Goal: Task Accomplishment & Management: Manage account settings

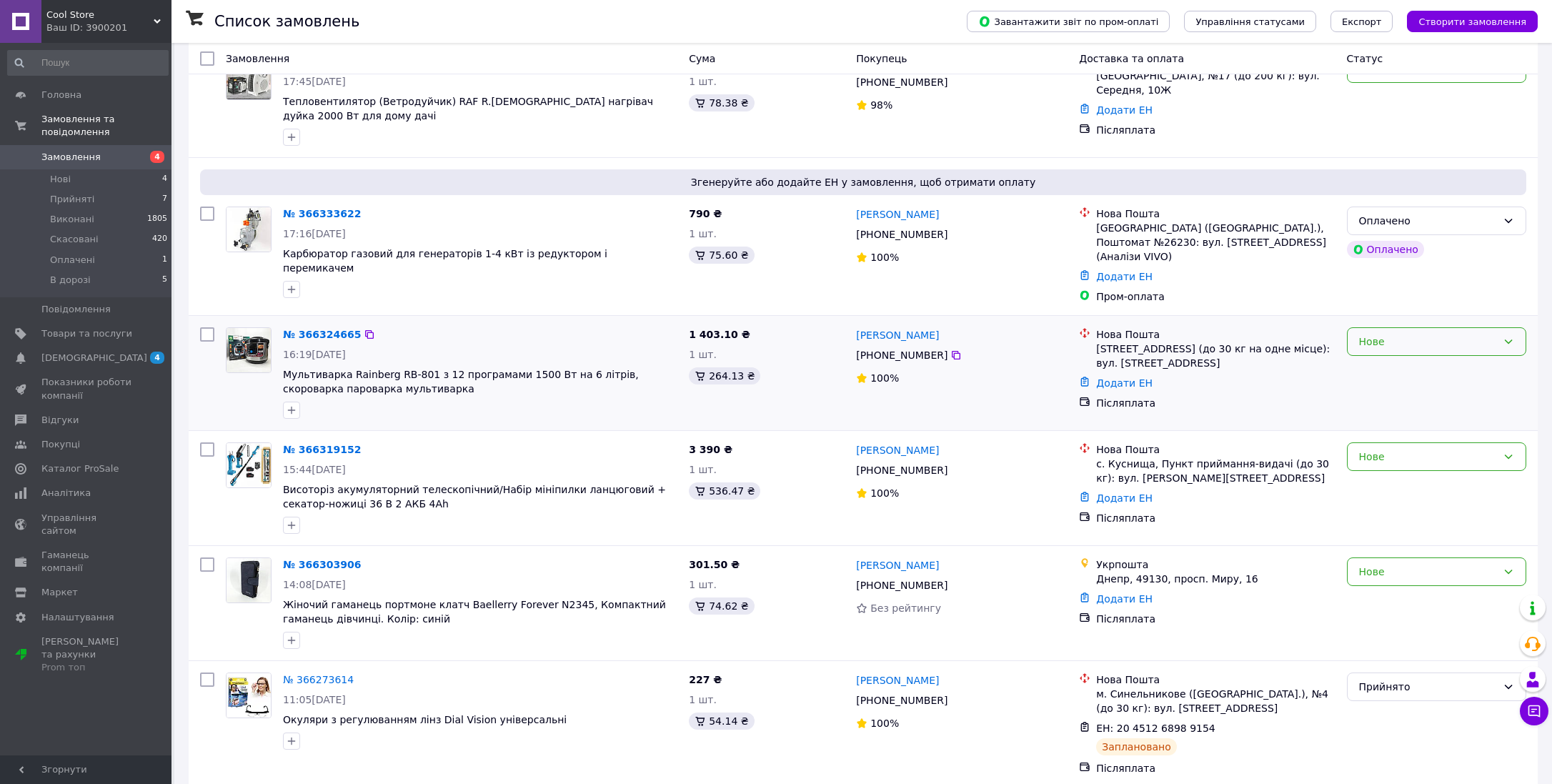
scroll to position [172, 0]
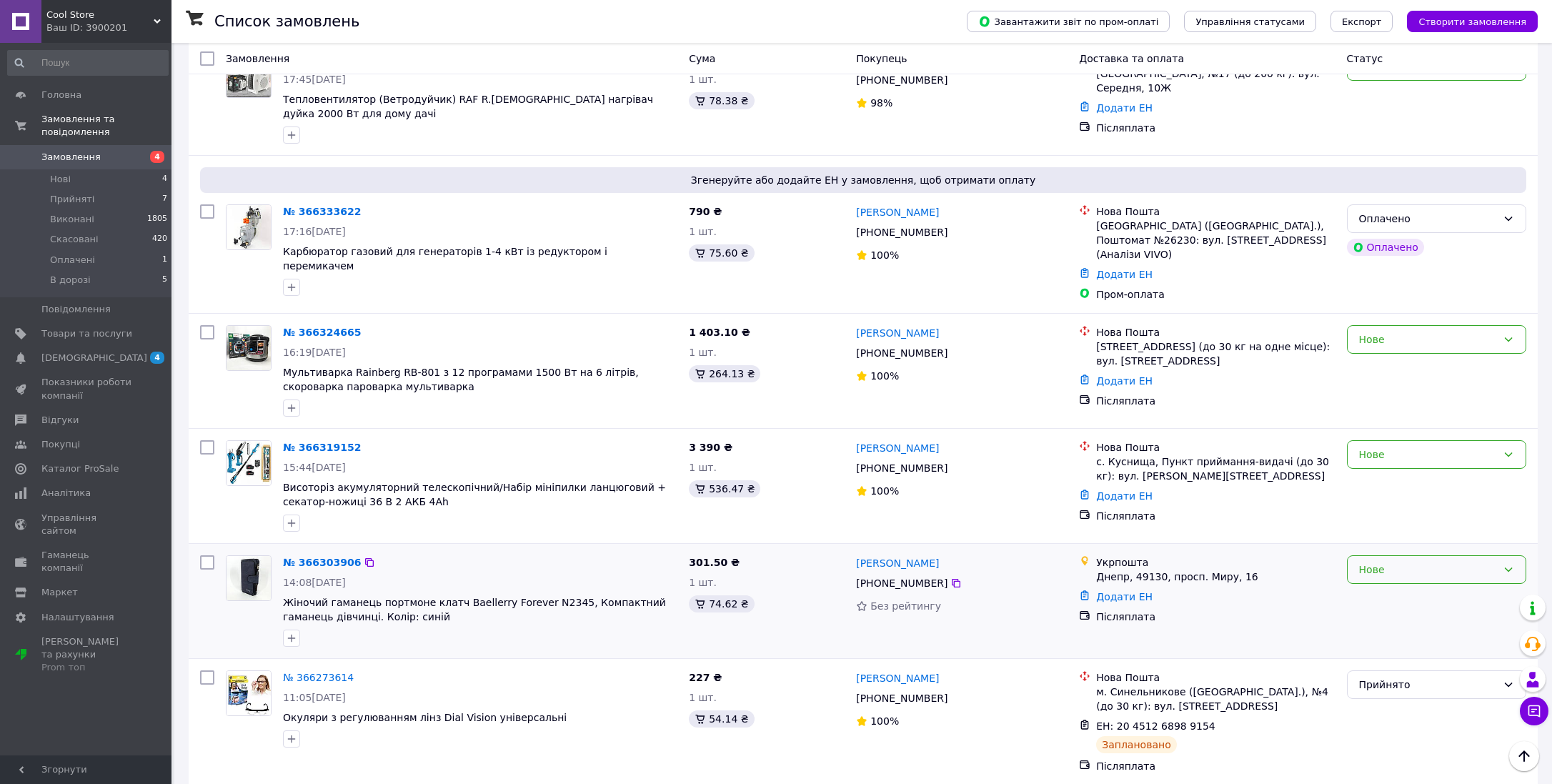
click at [1411, 562] on div "Нове" at bounding box center [1428, 569] width 138 height 15
click at [1407, 585] on li "Прийнято" at bounding box center [1436, 584] width 178 height 26
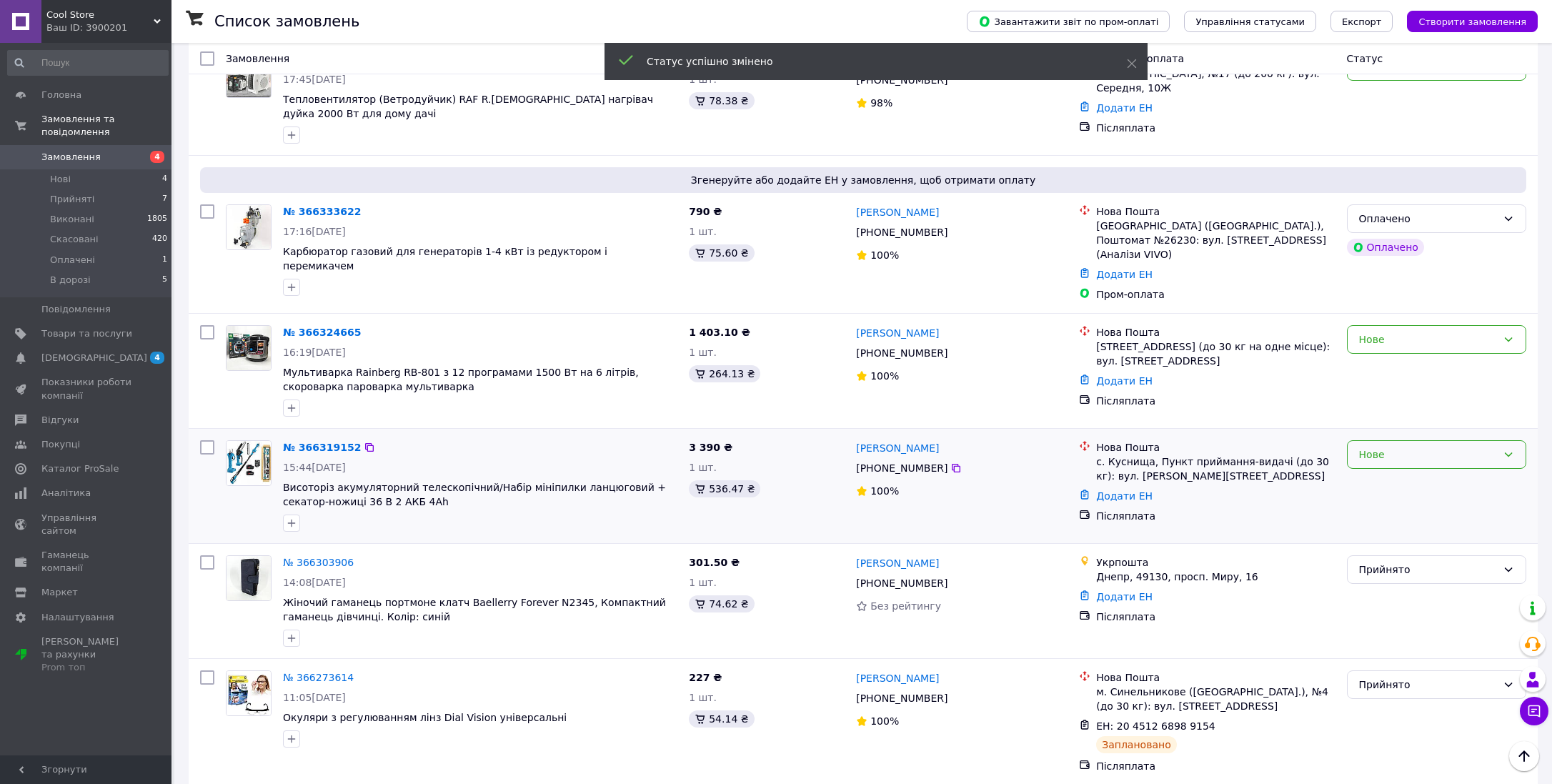
click at [1418, 446] on div "Нове" at bounding box center [1428, 454] width 138 height 15
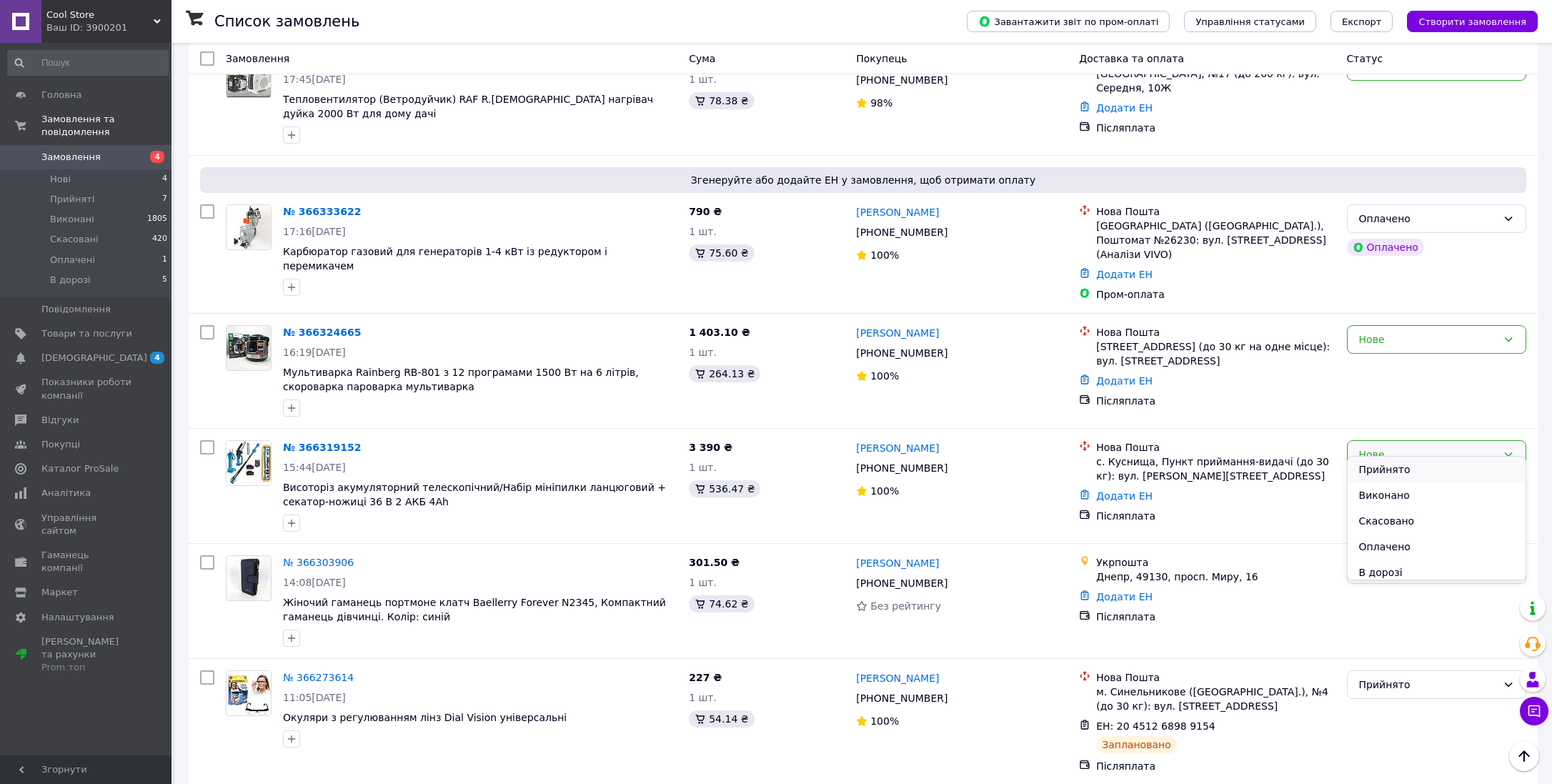
click at [1412, 468] on li "Прийнято" at bounding box center [1436, 469] width 178 height 26
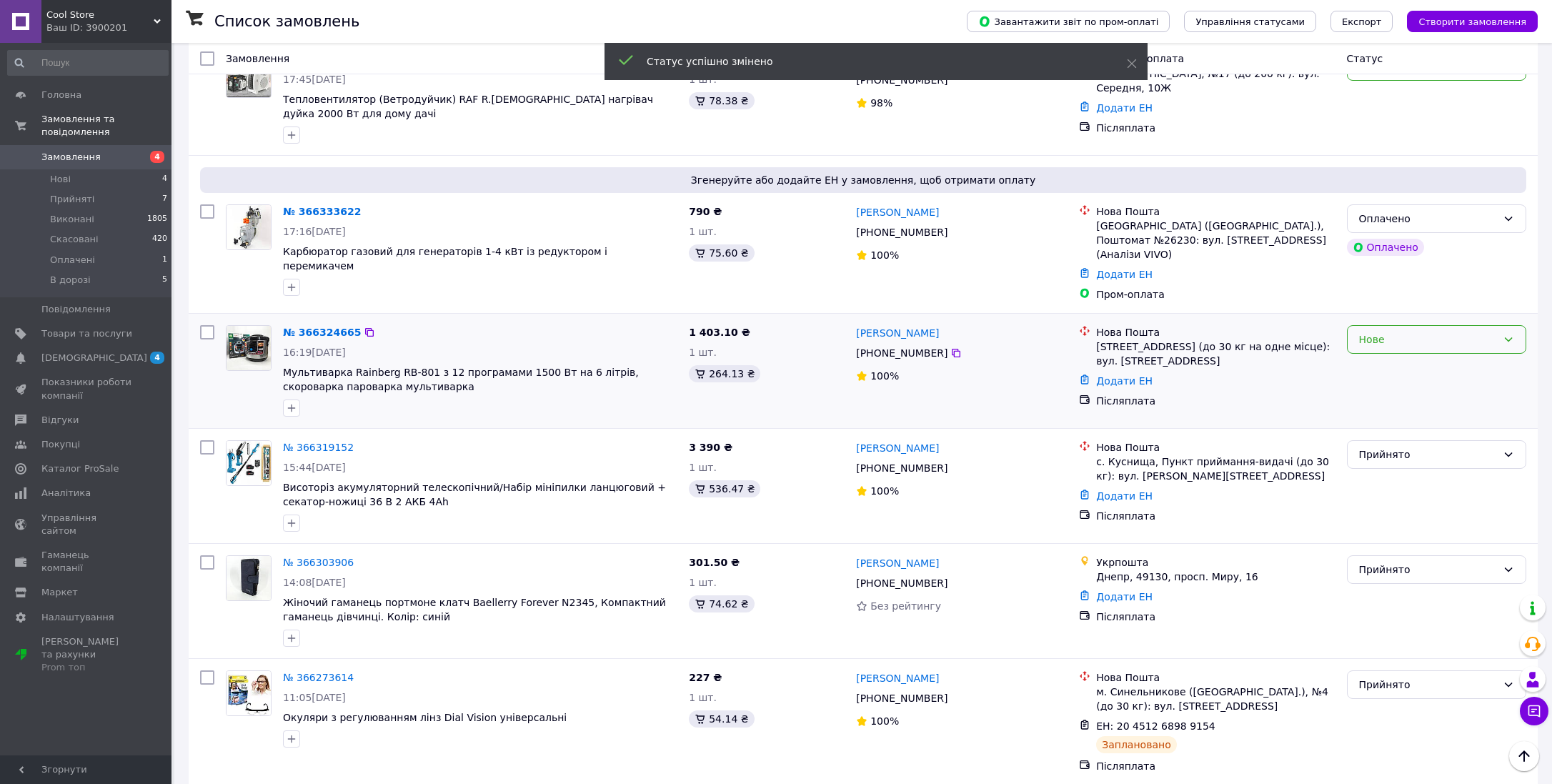
click at [1402, 332] on div "Нове" at bounding box center [1428, 339] width 138 height 15
click at [1398, 359] on li "Прийнято" at bounding box center [1436, 354] width 178 height 26
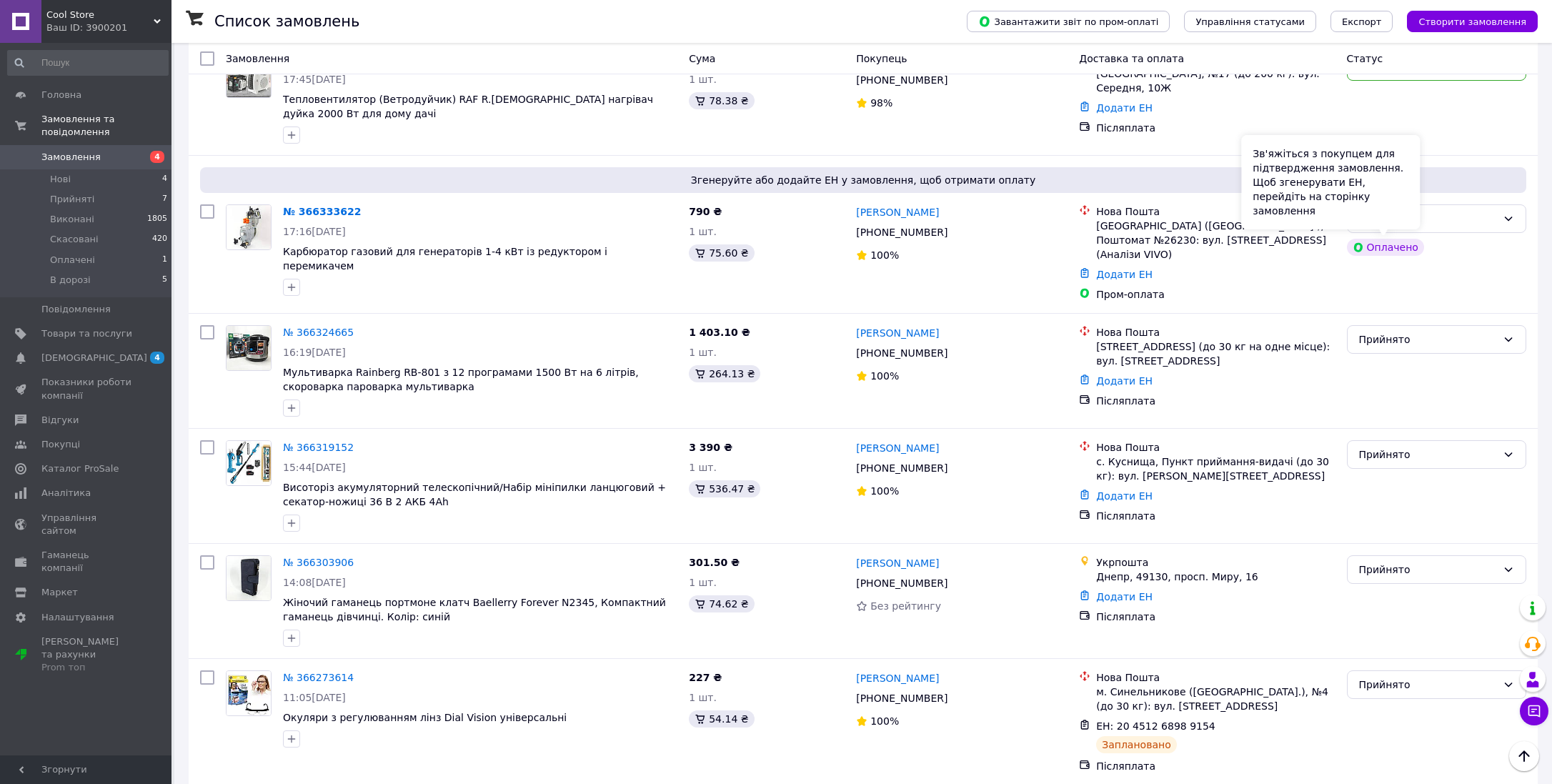
click at [1415, 226] on div "Зв'яжіться з покупцем для підтвердження замовлення. Щоб згенерувати ЕН, перейді…" at bounding box center [1330, 182] width 178 height 94
click at [1448, 220] on div "Оплачено" at bounding box center [1428, 218] width 138 height 15
click at [1402, 245] on li "Прийнято" at bounding box center [1436, 248] width 178 height 26
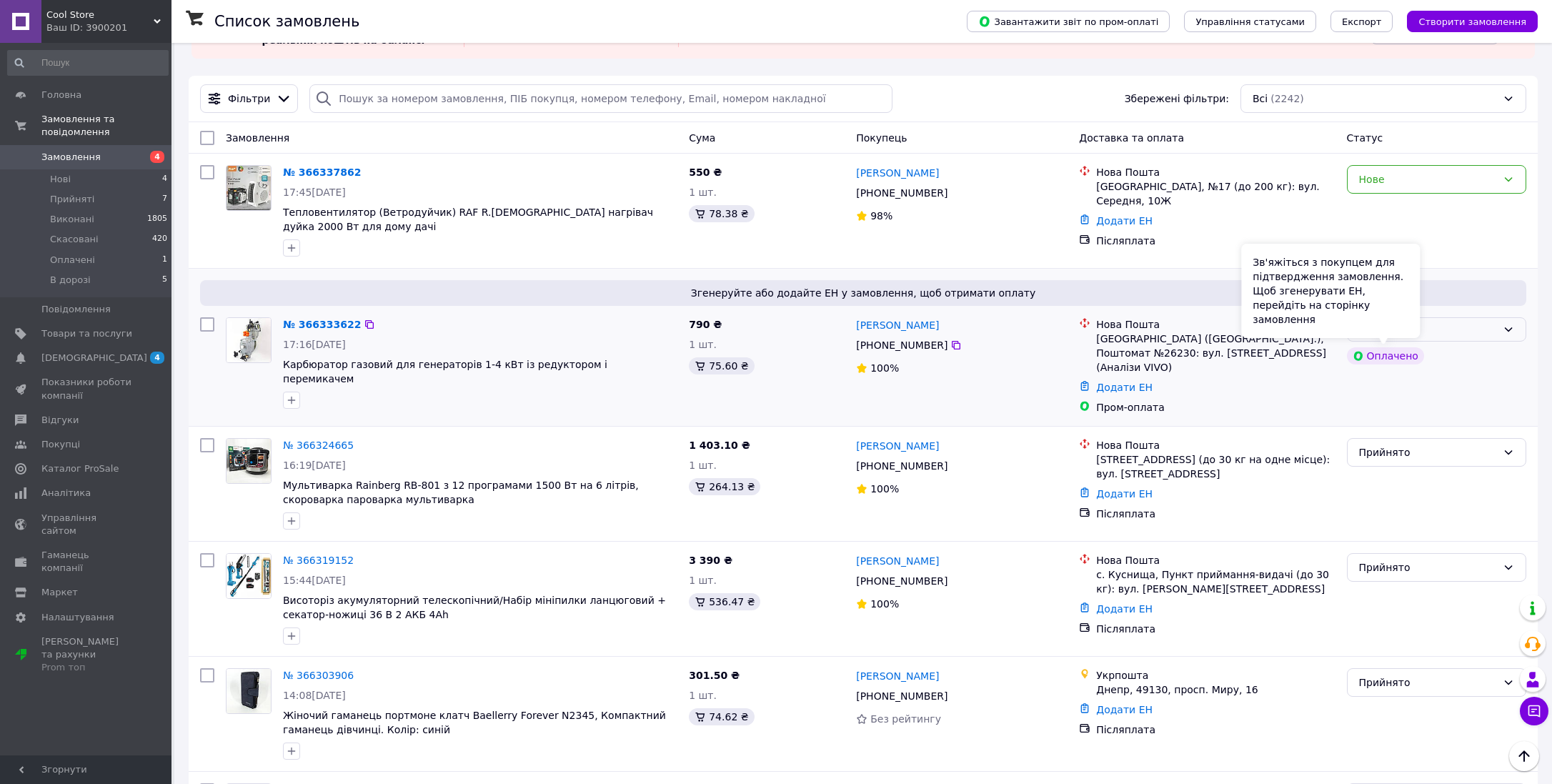
scroll to position [43, 0]
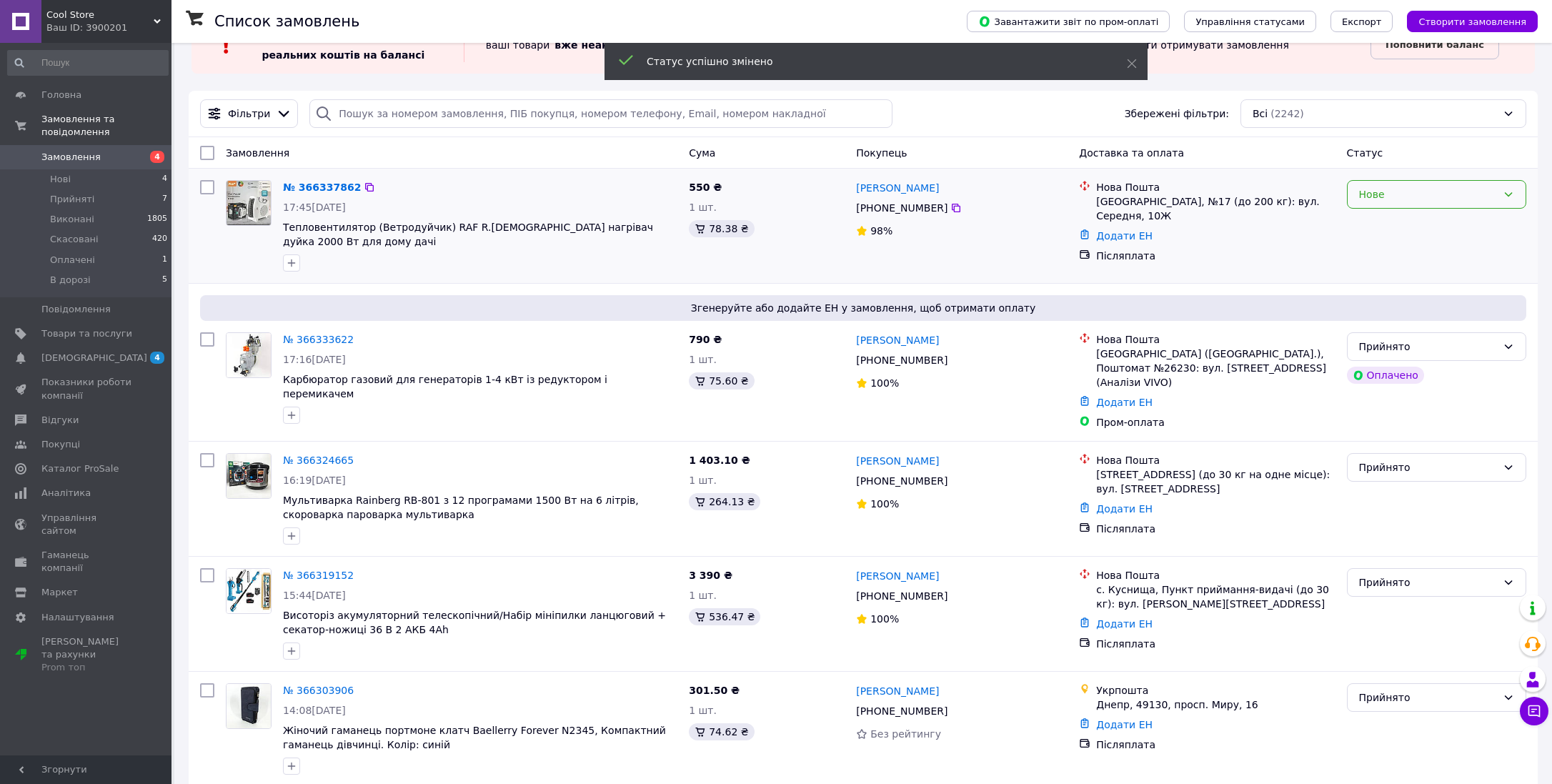
click at [1434, 195] on div "Нове" at bounding box center [1428, 194] width 138 height 15
click at [1432, 228] on li "Прийнято" at bounding box center [1436, 224] width 178 height 26
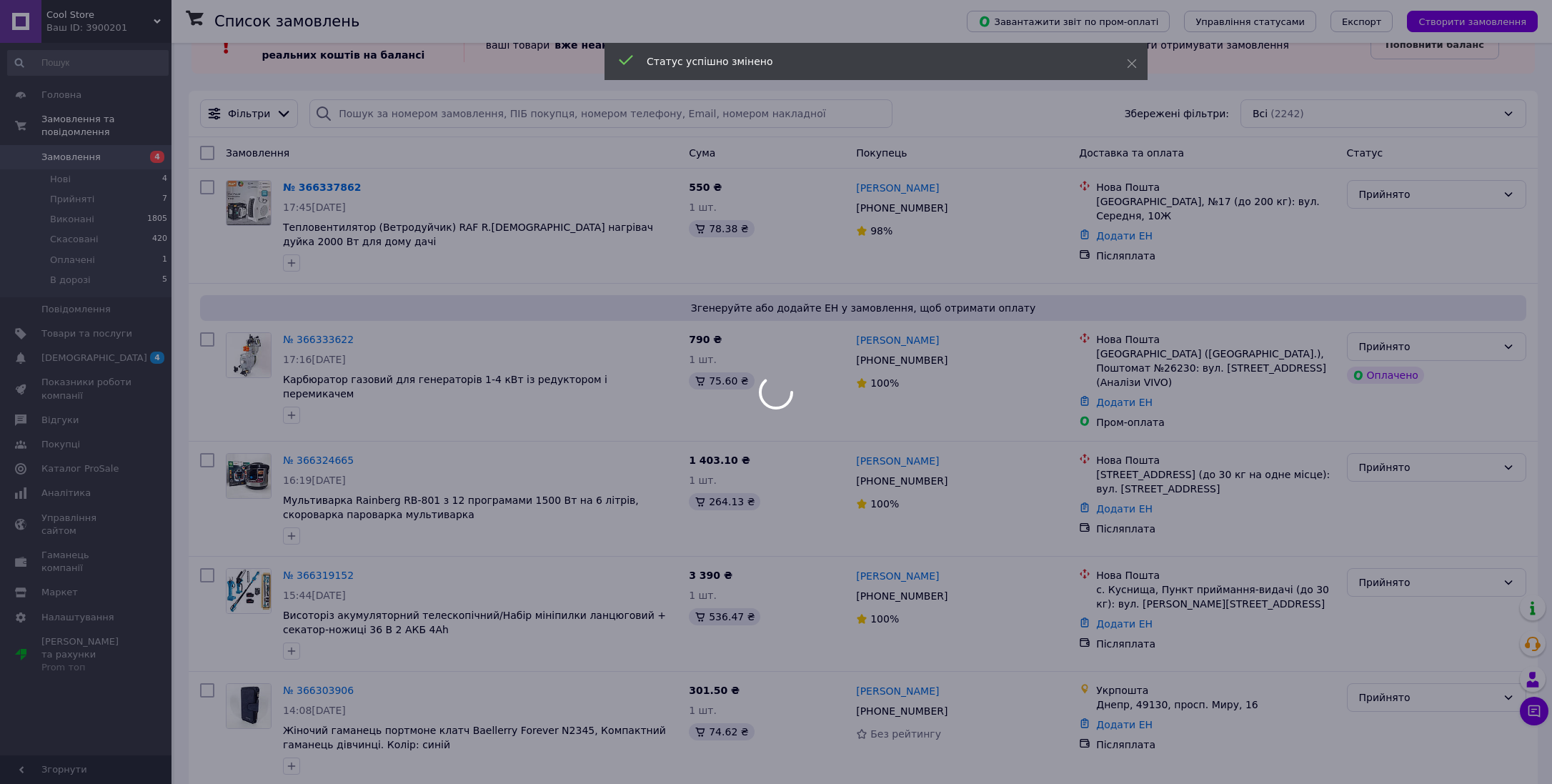
scroll to position [0, 0]
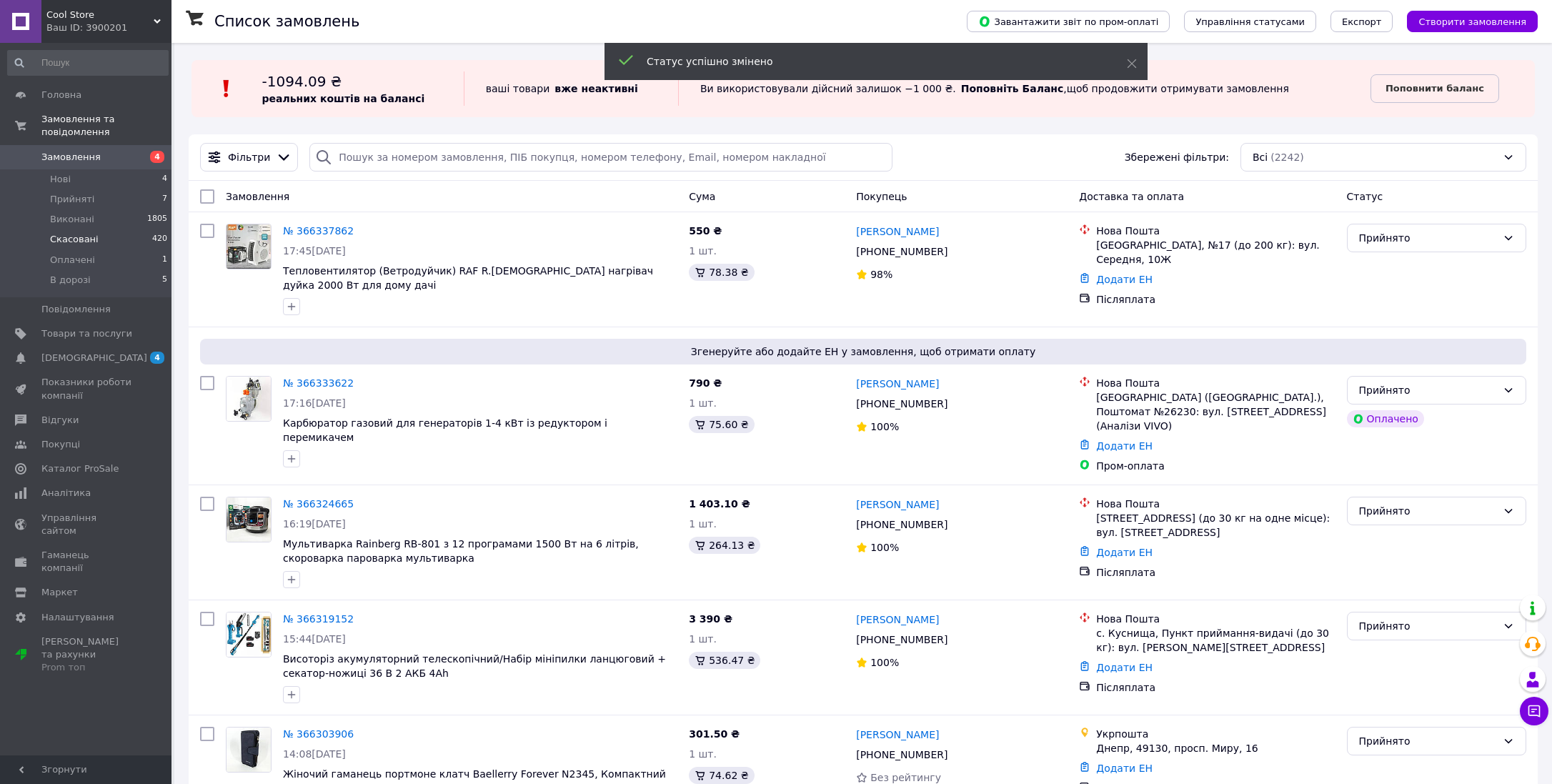
click at [128, 246] on li "Скасовані 420" at bounding box center [87, 239] width 175 height 20
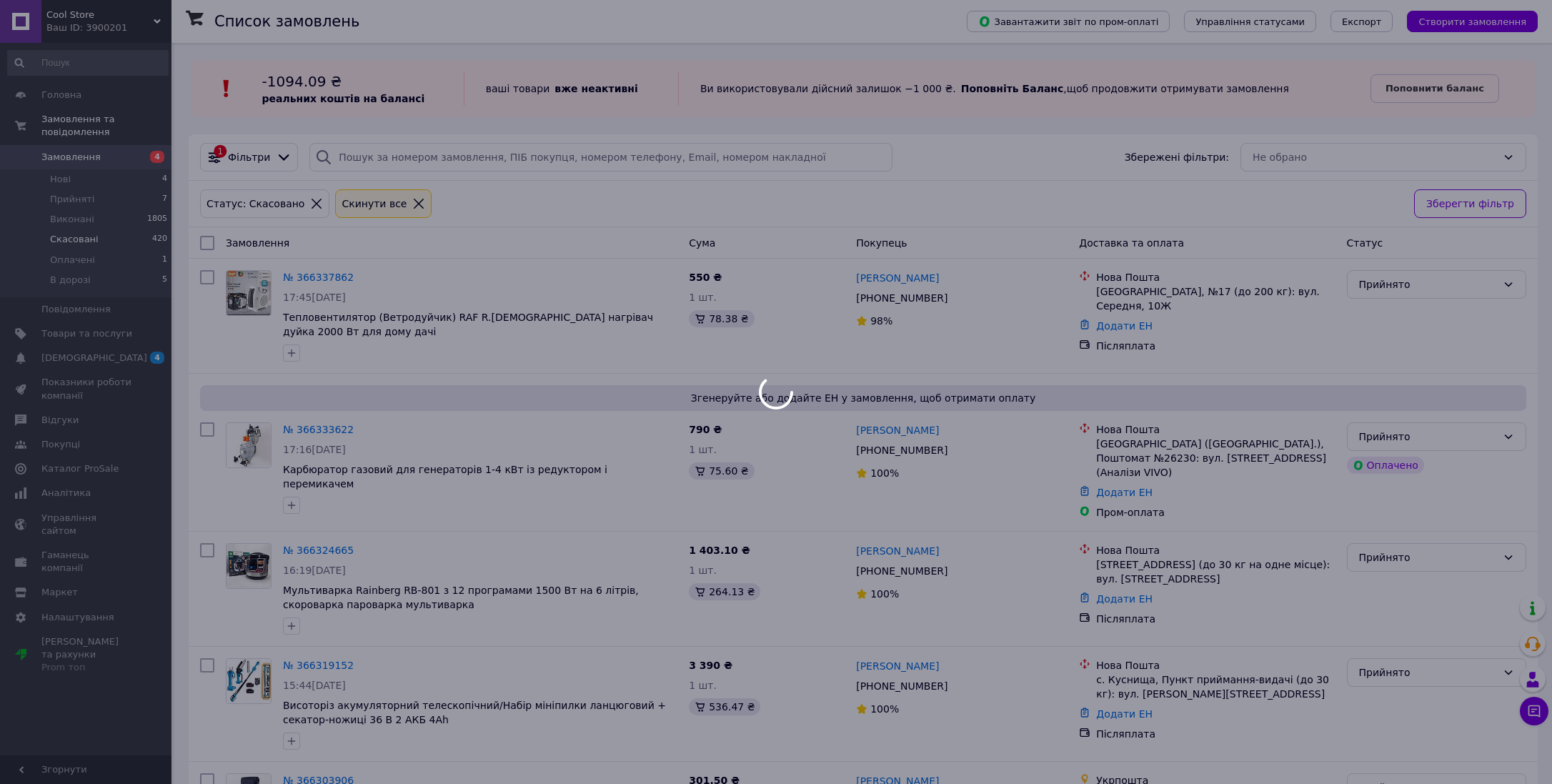
click at [126, 256] on div at bounding box center [776, 392] width 1552 height 784
click at [126, 257] on div at bounding box center [776, 392] width 1552 height 784
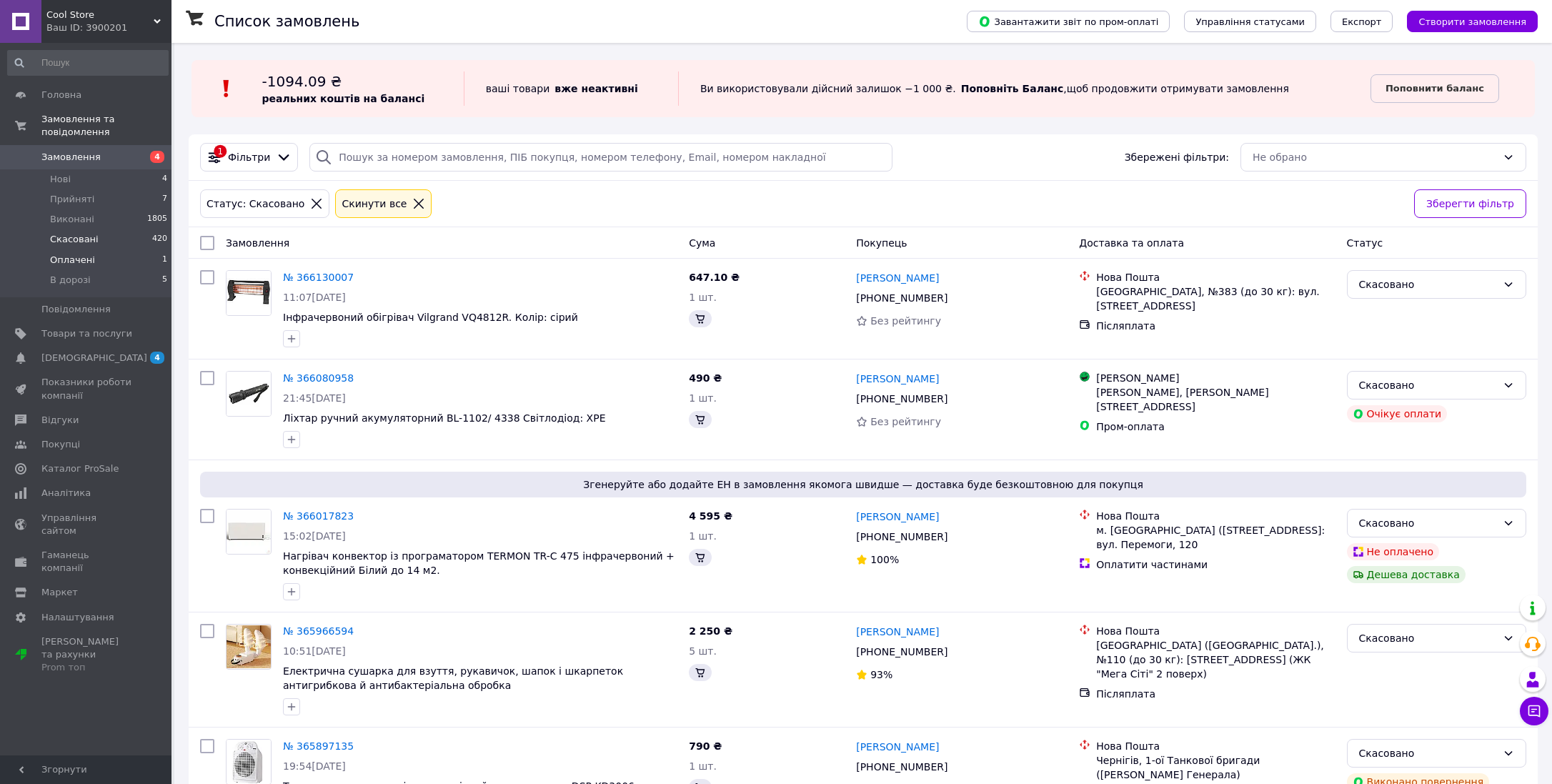
click at [118, 255] on li "Оплачені 1" at bounding box center [87, 260] width 175 height 20
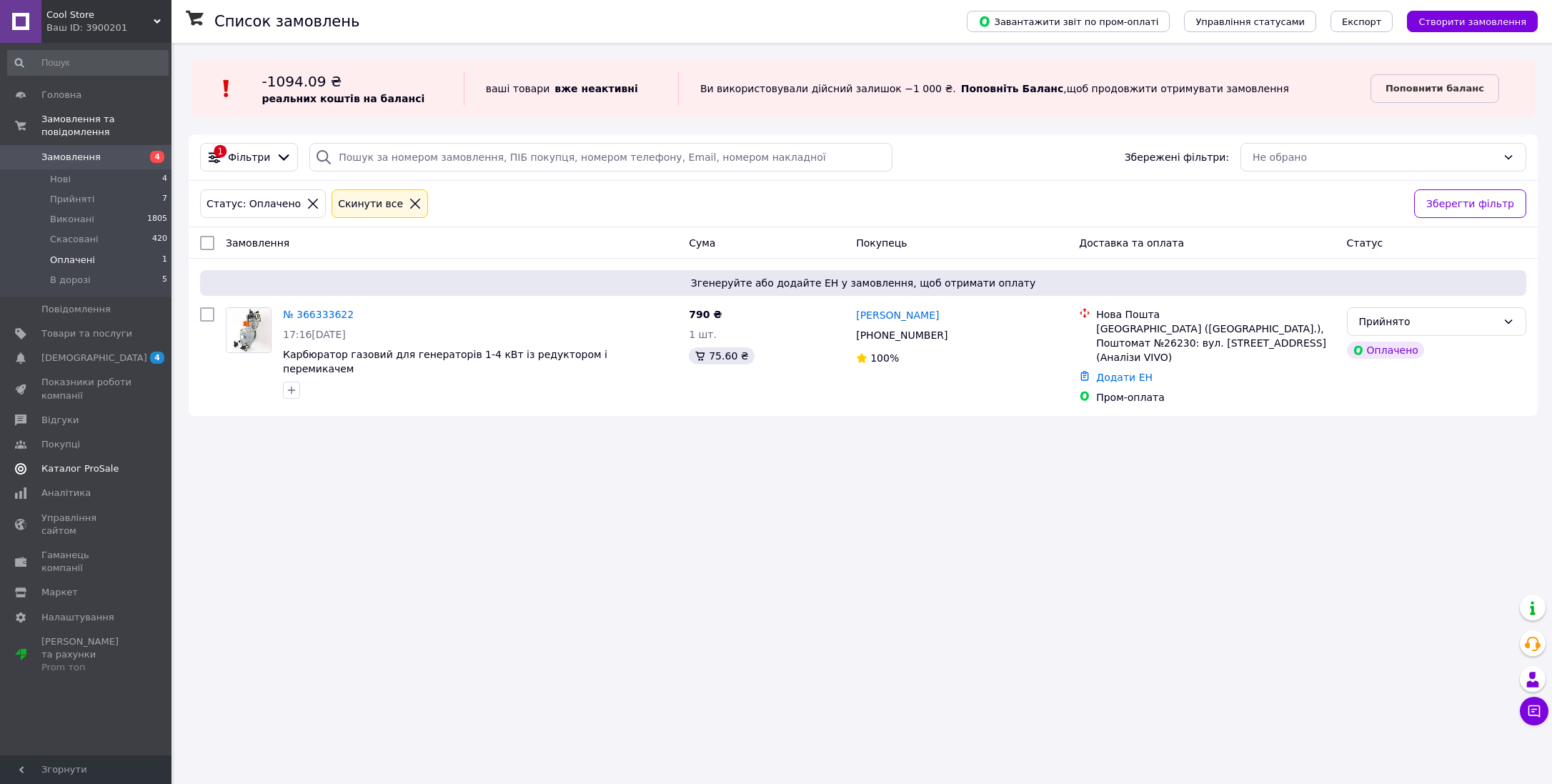
click at [115, 458] on link "Каталог ProSale" at bounding box center [87, 468] width 175 height 24
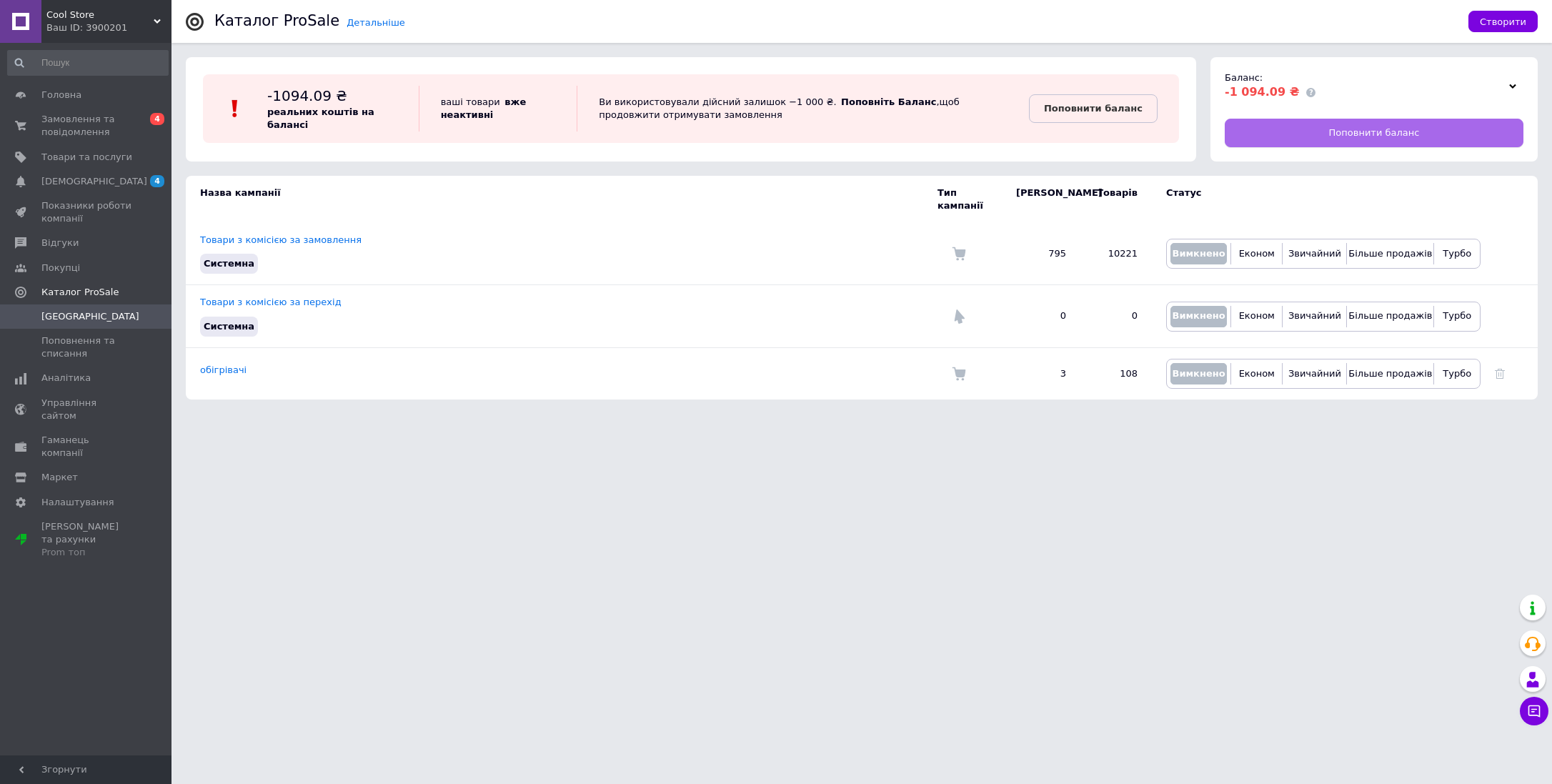
click at [1263, 139] on link "Поповнити баланс" at bounding box center [1374, 133] width 299 height 29
click at [1316, 141] on link "Поповнити баланс" at bounding box center [1374, 133] width 299 height 29
